Goal: Download file/media

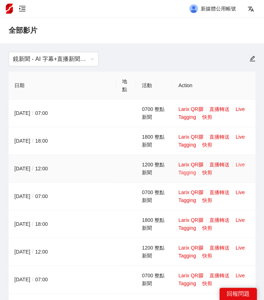
click at [237, 162] on link "Live Tagging" at bounding box center [211, 169] width 67 height 14
click at [209, 172] on link "快剪" at bounding box center [207, 172] width 10 height 6
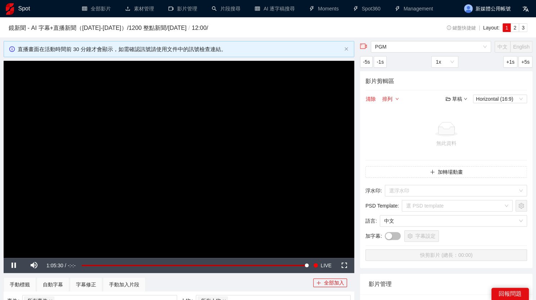
click at [227, 105] on video "Video Player" at bounding box center [179, 159] width 350 height 197
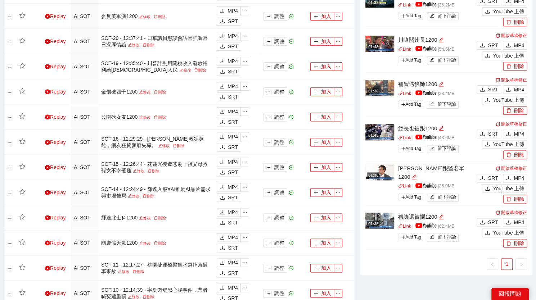
scroll to position [491, 0]
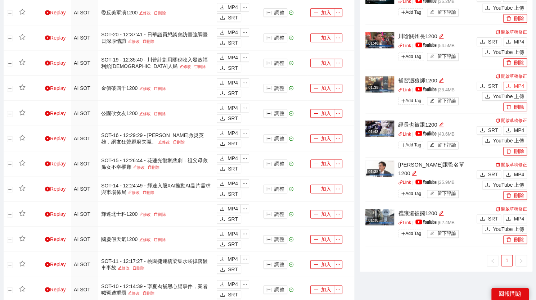
click at [269, 84] on icon "download" at bounding box center [508, 85] width 5 height 5
click at [269, 128] on span "MP4" at bounding box center [518, 130] width 10 height 8
click at [269, 172] on span "MP4" at bounding box center [518, 175] width 10 height 8
click at [269, 216] on span "MP4" at bounding box center [518, 219] width 10 height 8
